Goal: Information Seeking & Learning: Check status

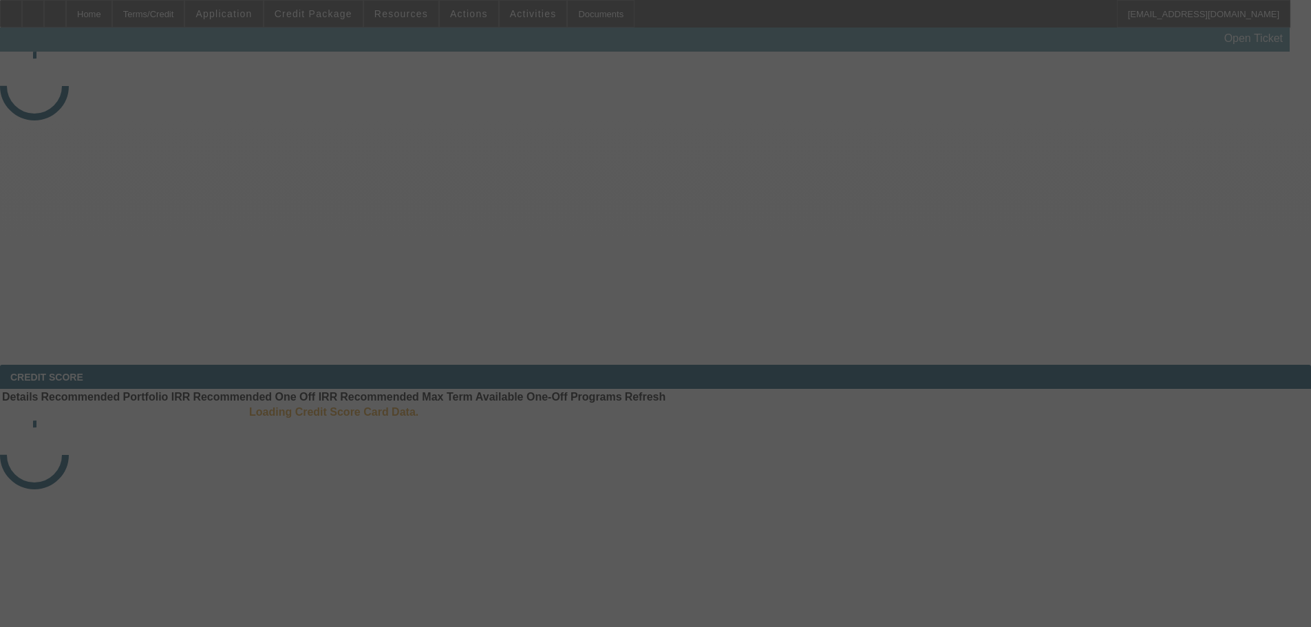
select select "3"
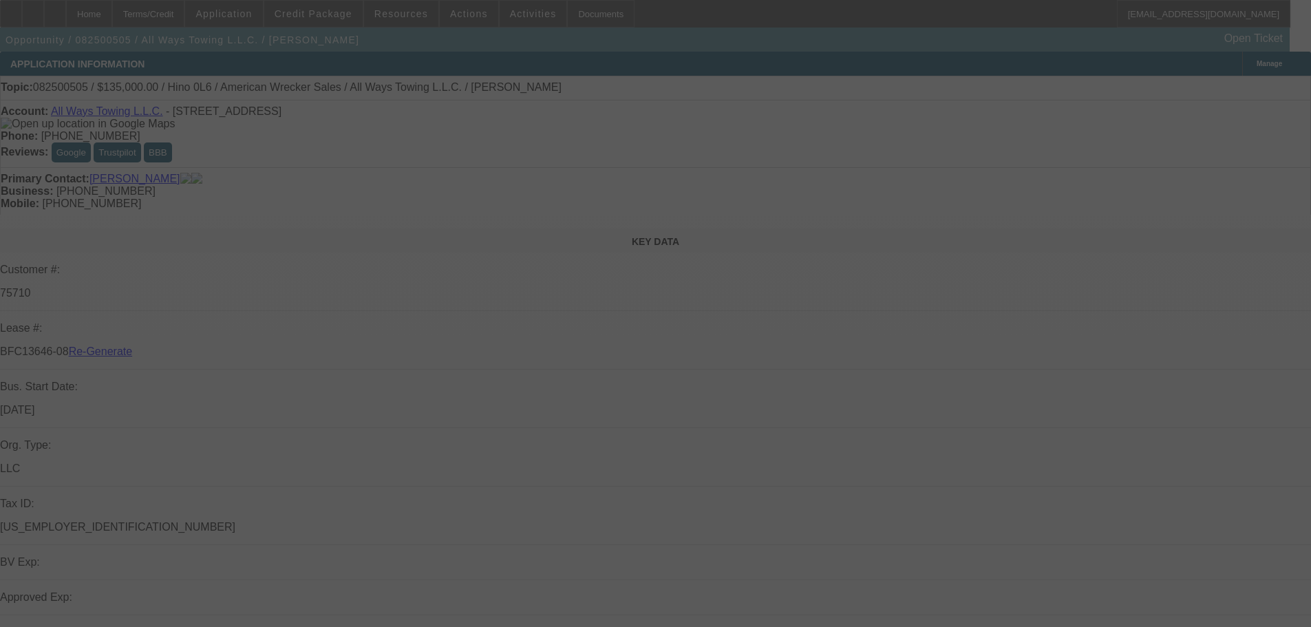
select select "0"
select select "2"
select select "0"
select select "6"
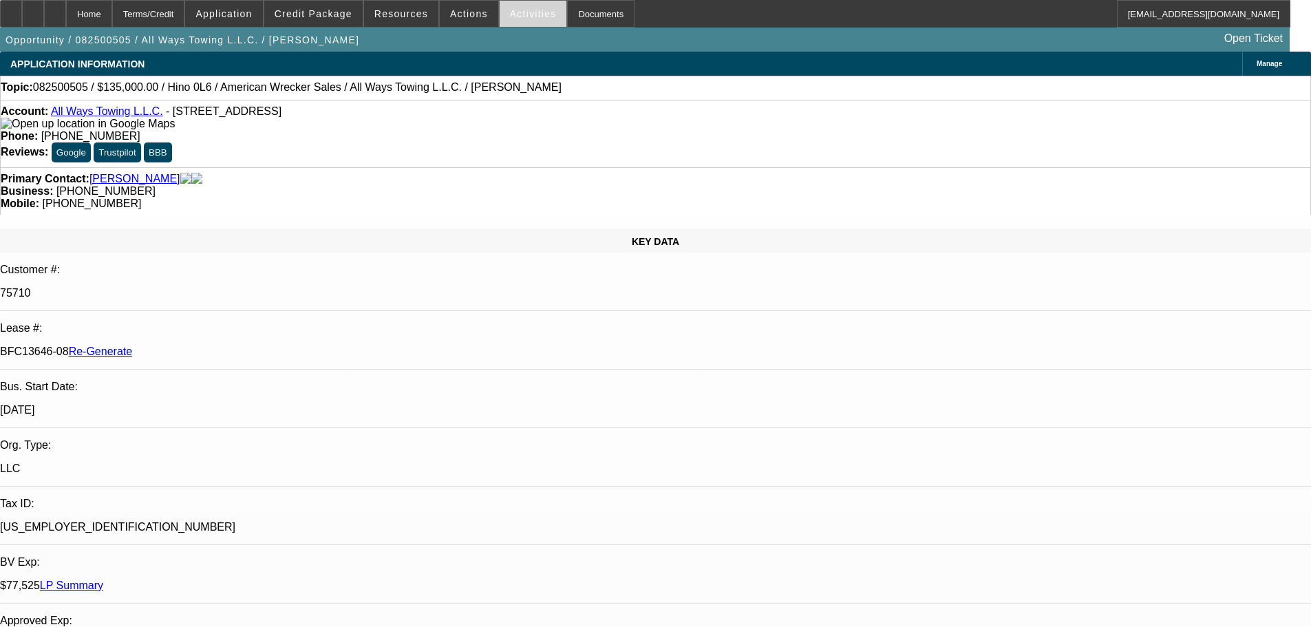
click at [516, 10] on span "Activities" at bounding box center [533, 13] width 47 height 11
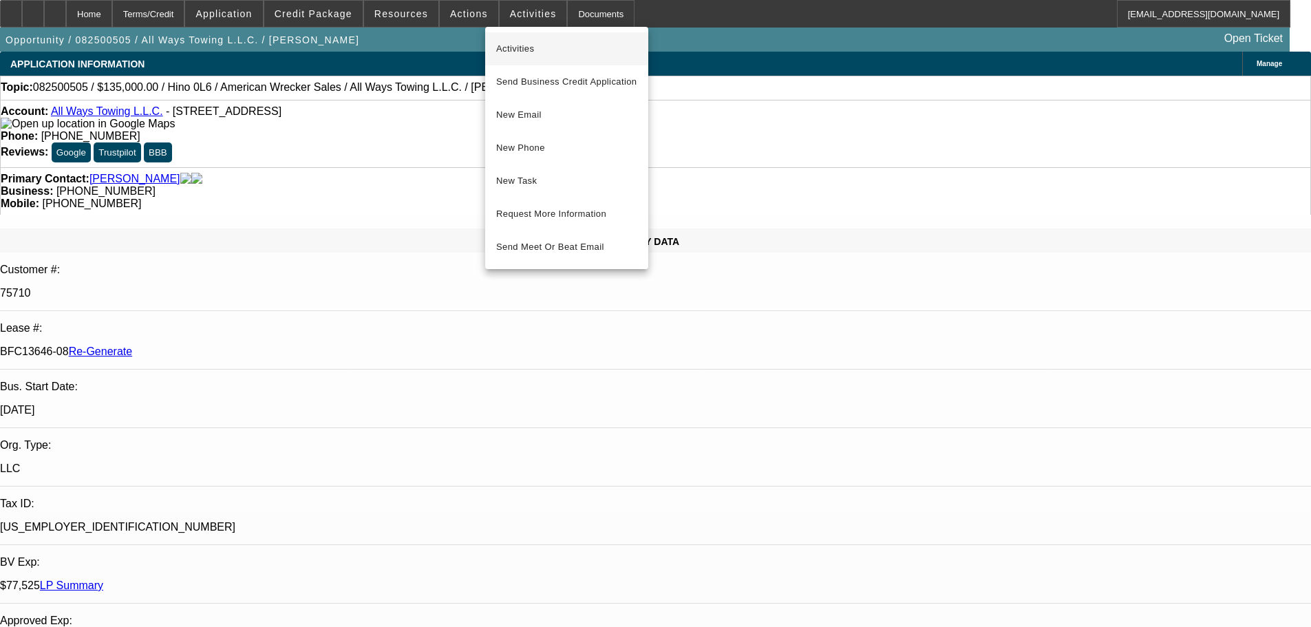
click at [518, 54] on span "Activities" at bounding box center [566, 49] width 141 height 17
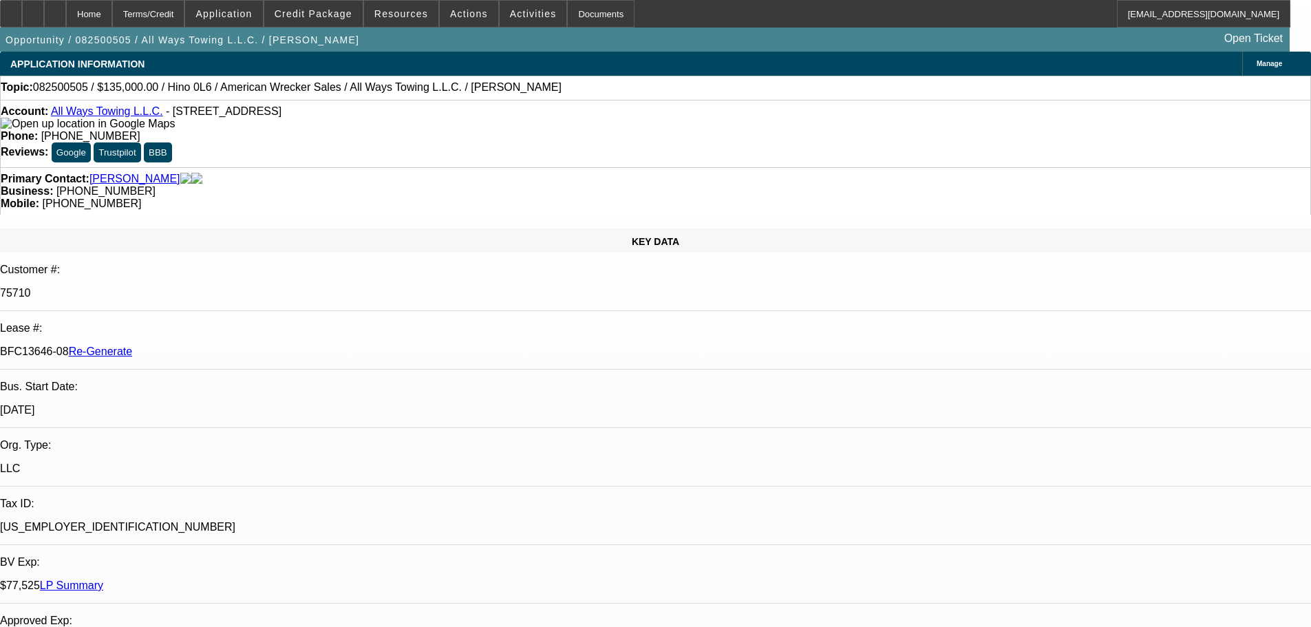
scroll to position [275, 0]
